Goal: Navigation & Orientation: Understand site structure

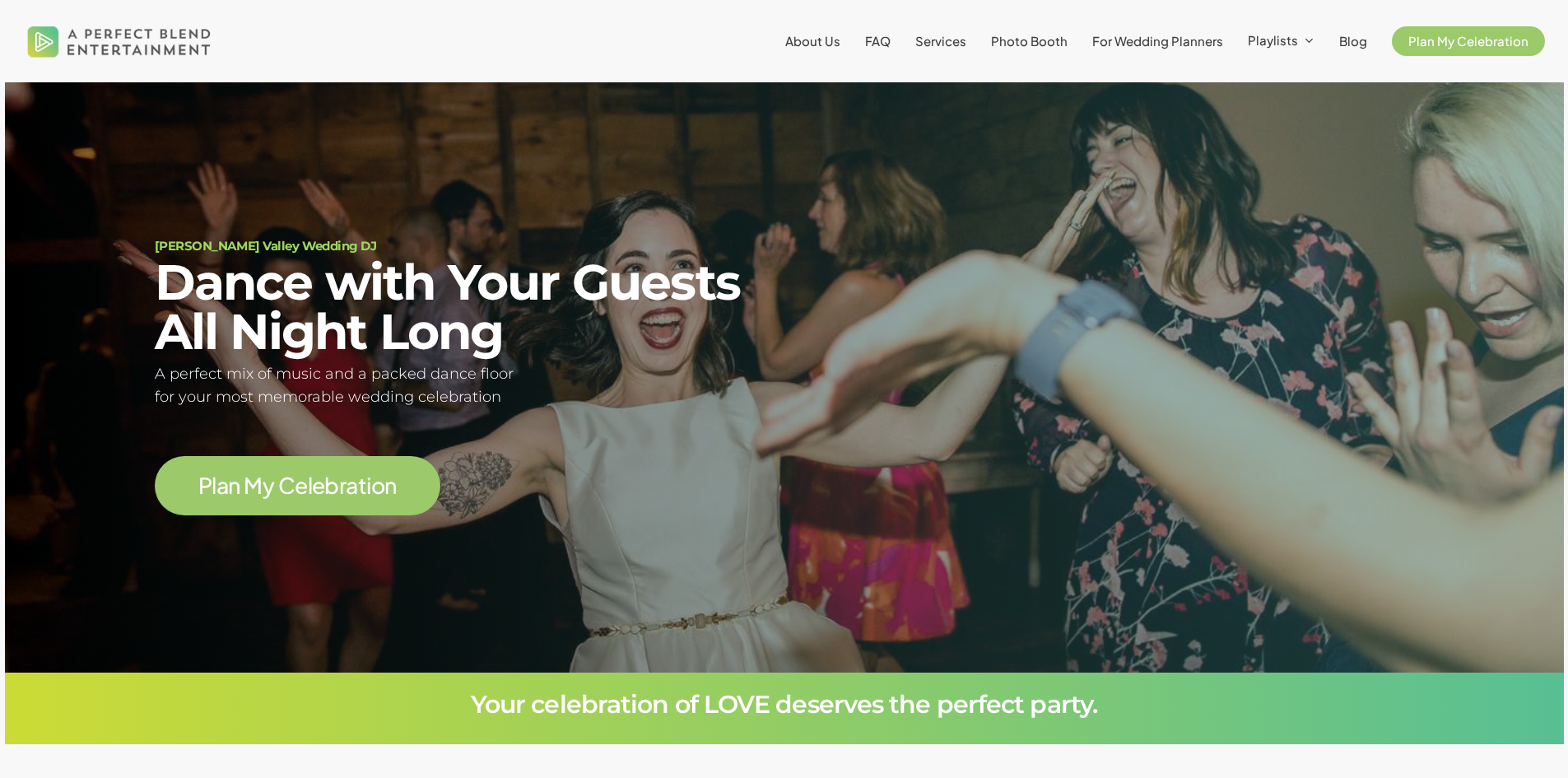
scroll to position [148, 0]
click at [1490, 42] on span "Plan My Celebration" at bounding box center [1467, 41] width 120 height 16
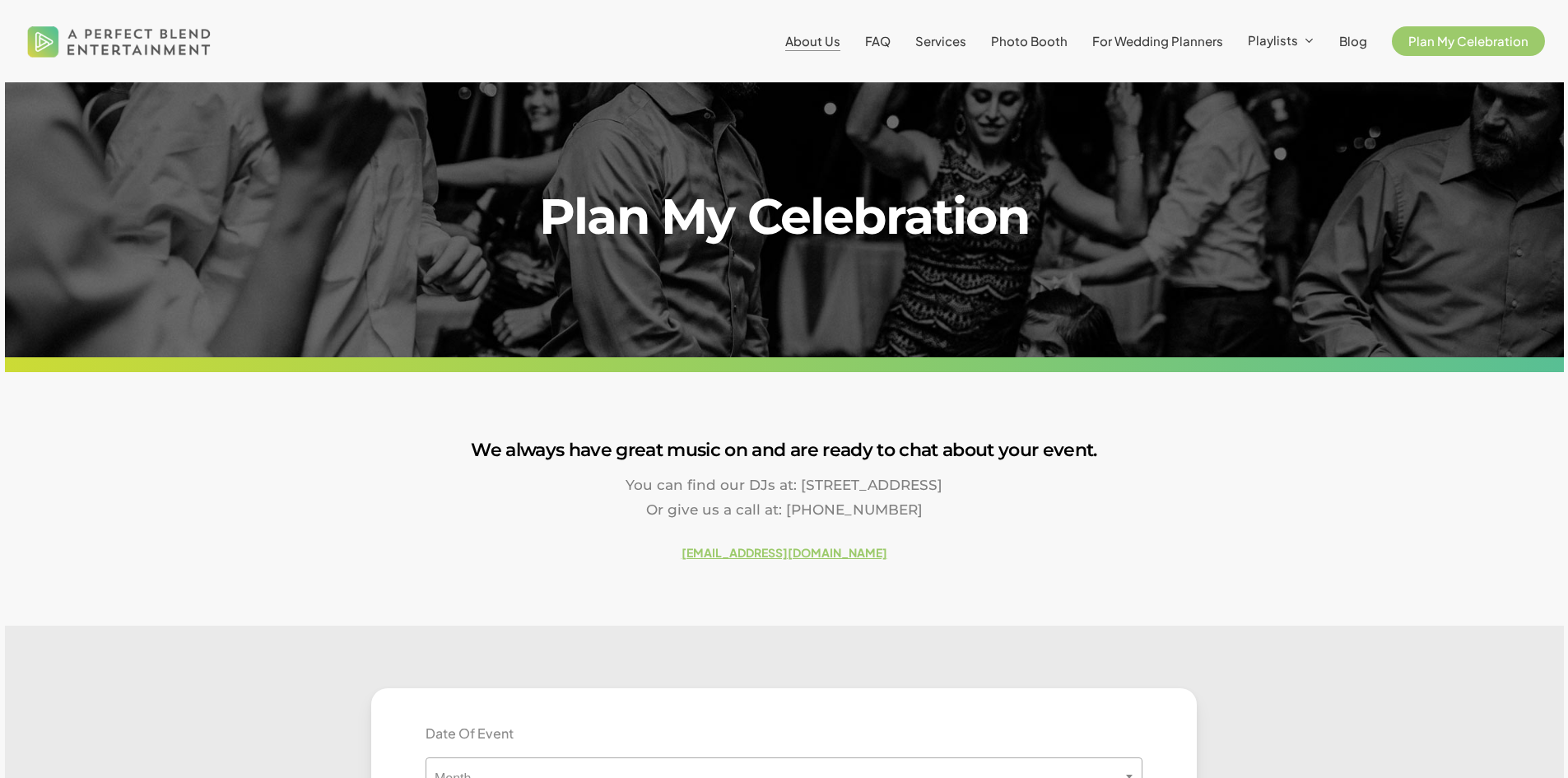
click at [816, 38] on span "About Us" at bounding box center [813, 41] width 56 height 16
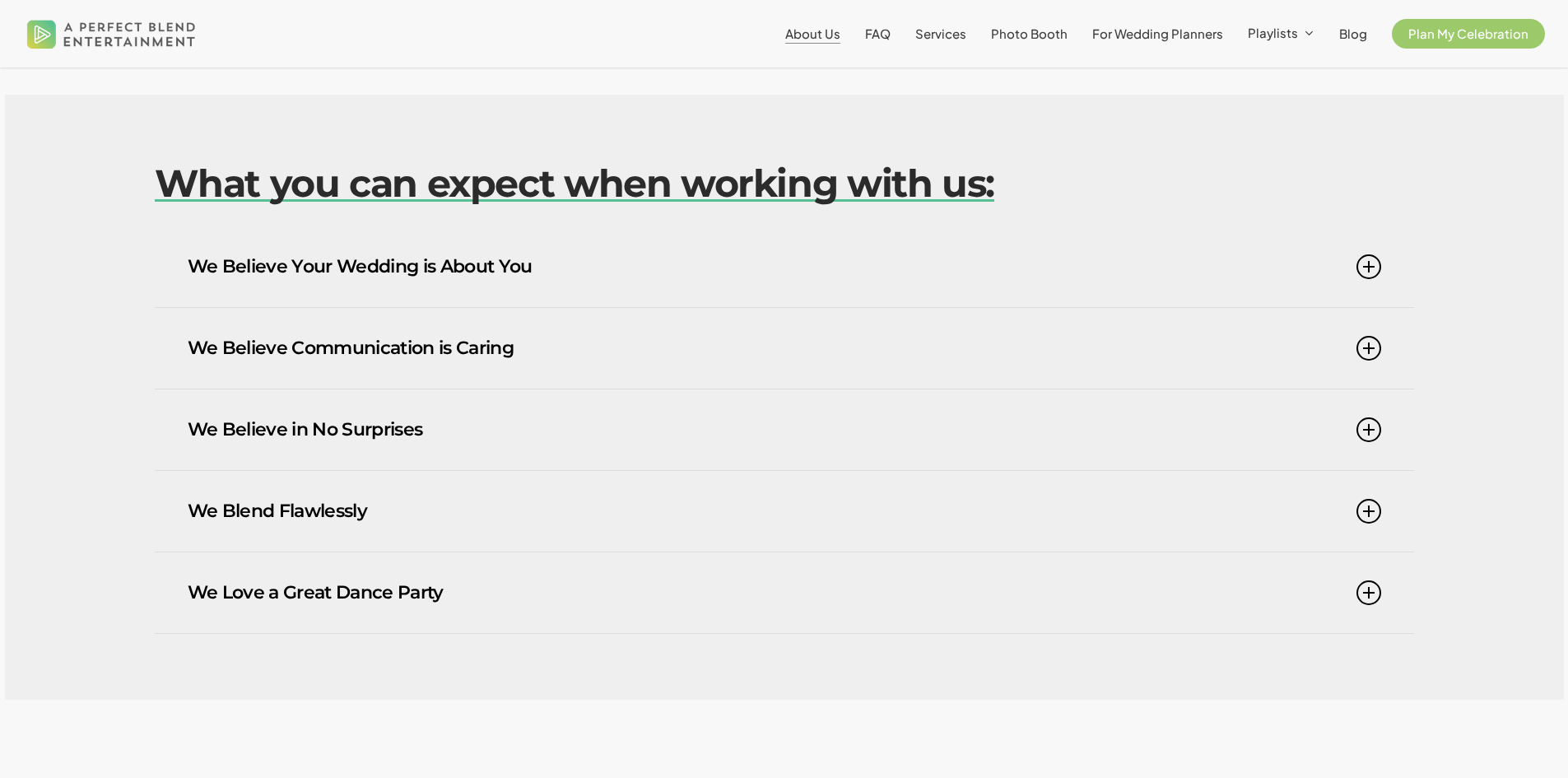
scroll to position [1153, 0]
